Goal: Task Accomplishment & Management: Manage account settings

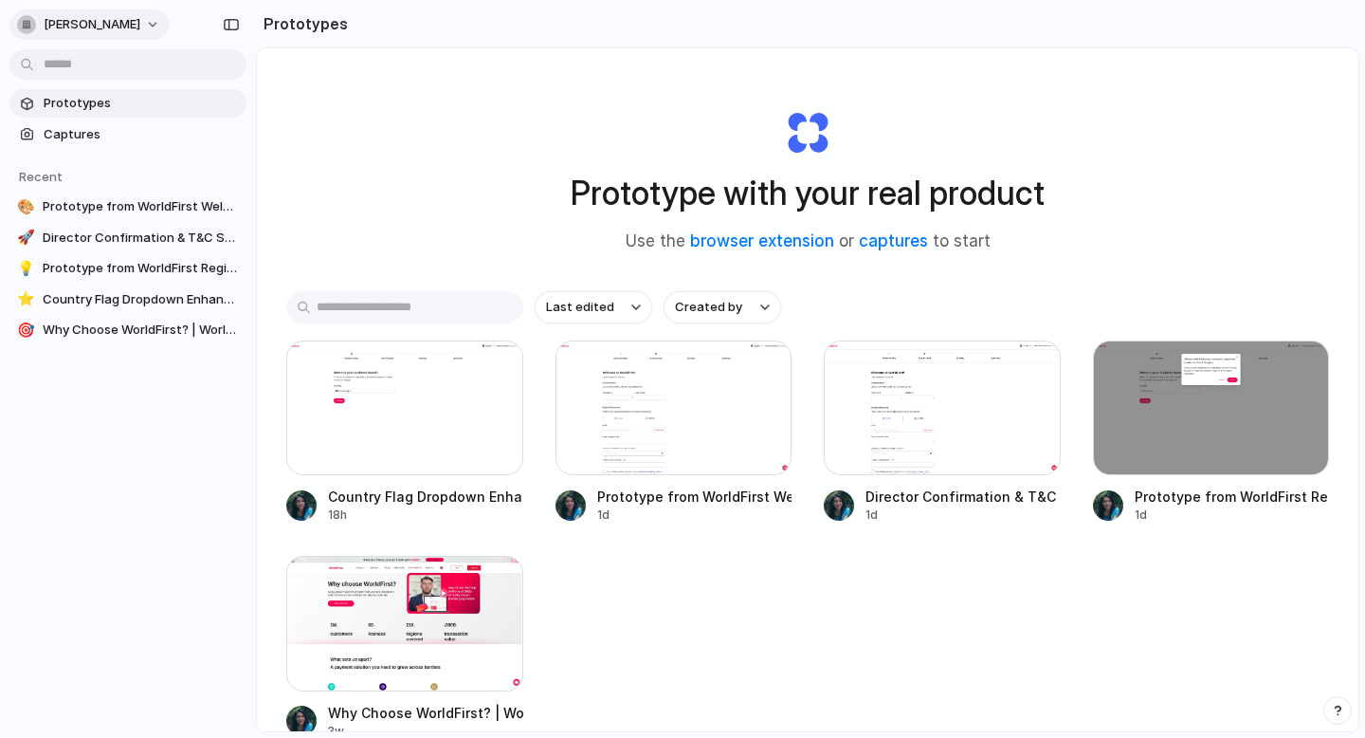
click at [97, 25] on span "[PERSON_NAME]" at bounding box center [92, 24] width 97 height 19
click at [391, 175] on div "Settings Invite members Change theme Sign out" at bounding box center [682, 369] width 1365 height 738
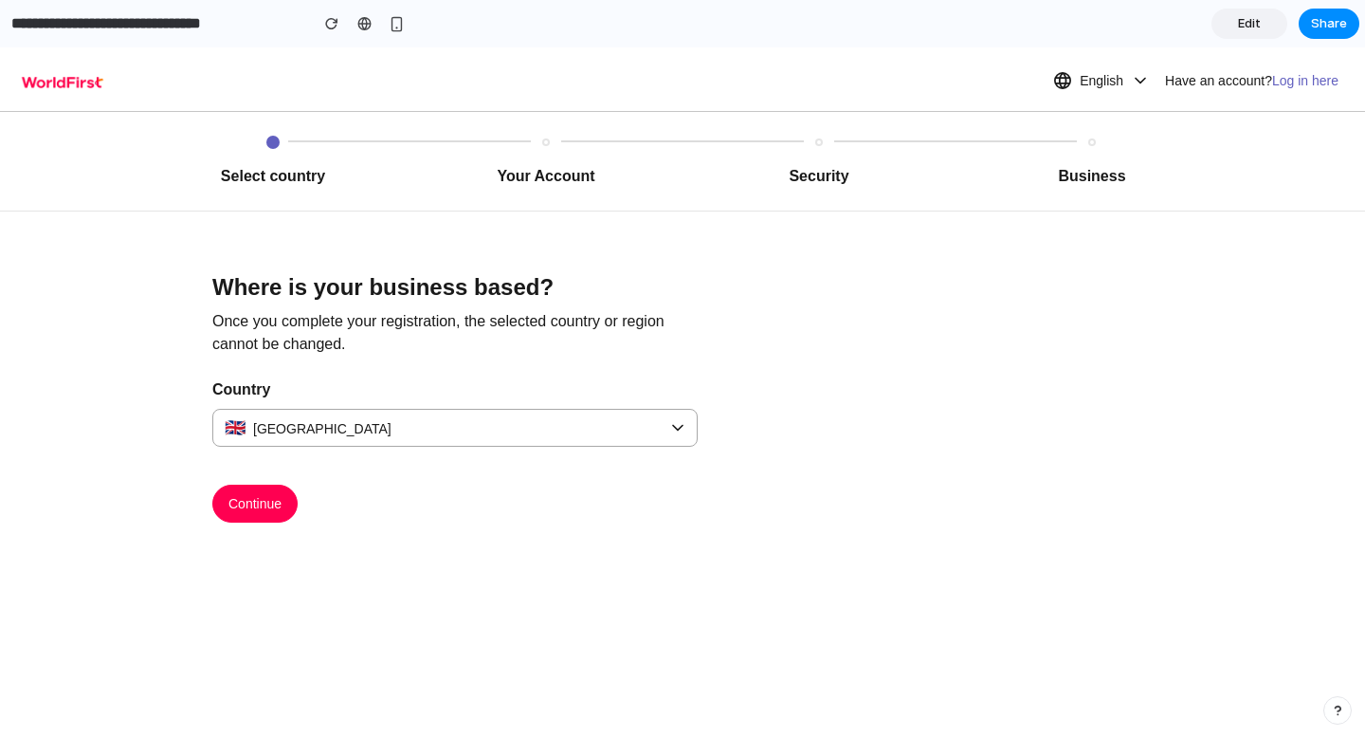
click at [755, 571] on div "Select country Your Account Security Business Where is your business based? Onc…" at bounding box center [682, 409] width 1365 height 595
click at [683, 369] on div at bounding box center [683, 369] width 0 height 0
click at [265, 510] on span "Continue" at bounding box center [254, 503] width 53 height 21
